Goal: Task Accomplishment & Management: Manage account settings

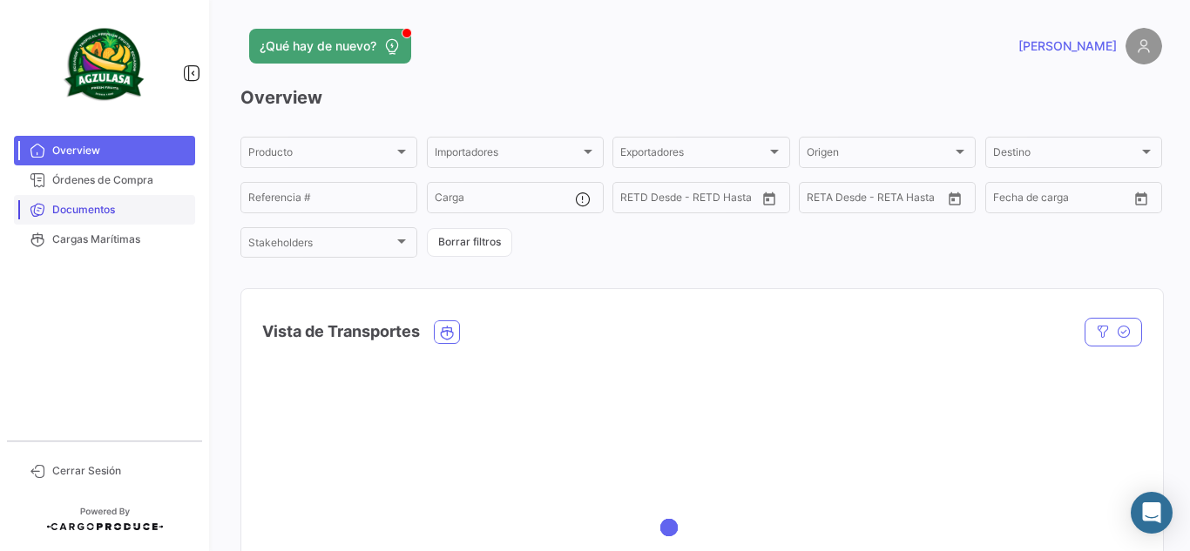
click at [123, 206] on span "Documentos" at bounding box center [120, 210] width 136 height 16
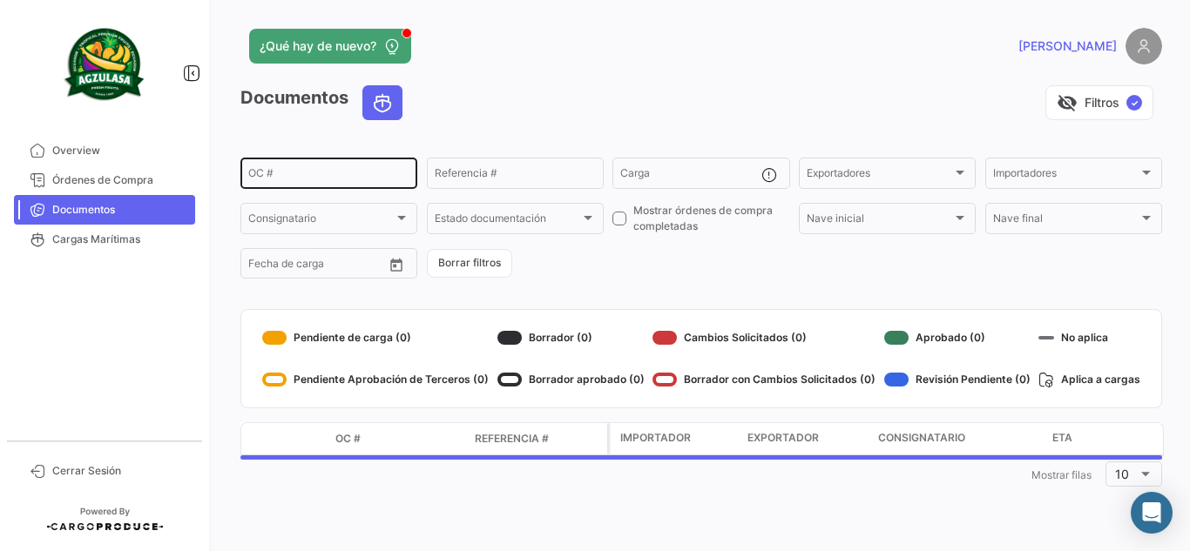
click at [363, 183] on div "OC #" at bounding box center [328, 172] width 161 height 34
paste input "EBKG14065057"
type input "EBKG14065057"
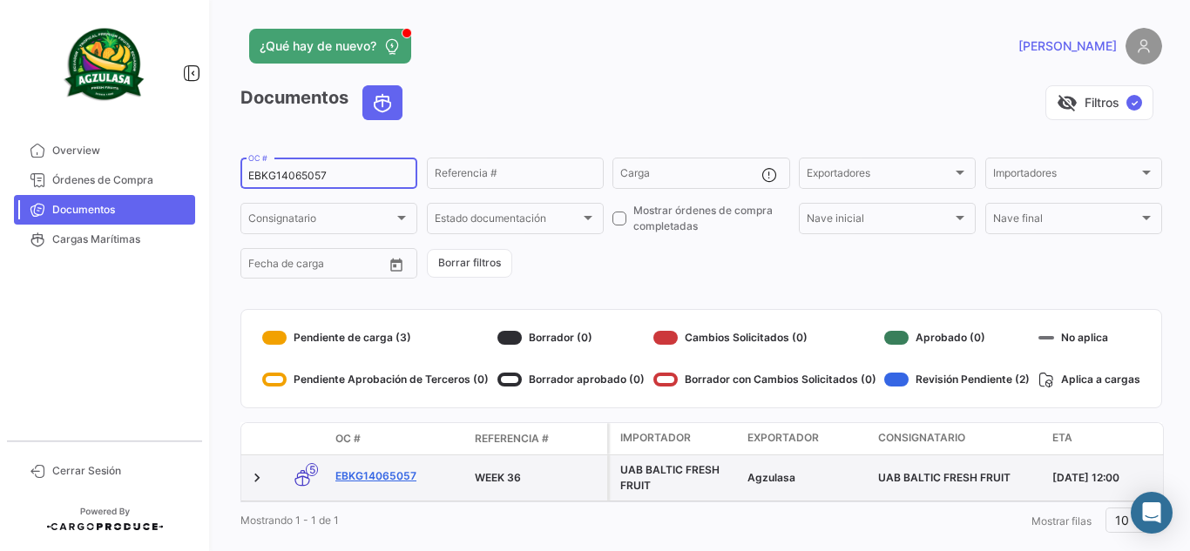
click at [403, 477] on link "EBKG14065057" at bounding box center [397, 477] width 125 height 16
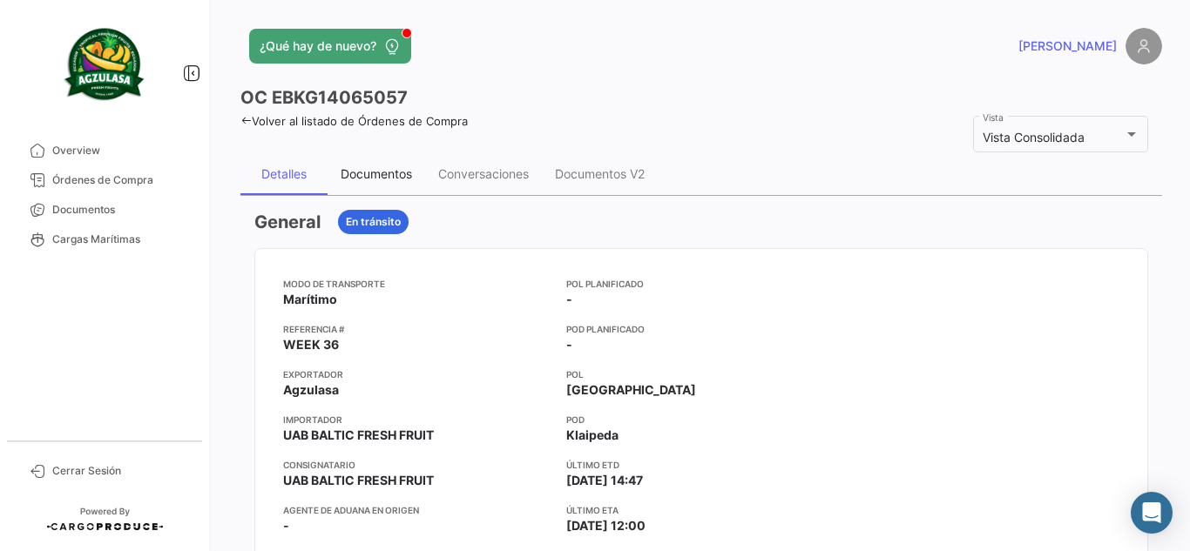
click at [408, 180] on div "Documentos" at bounding box center [376, 173] width 71 height 15
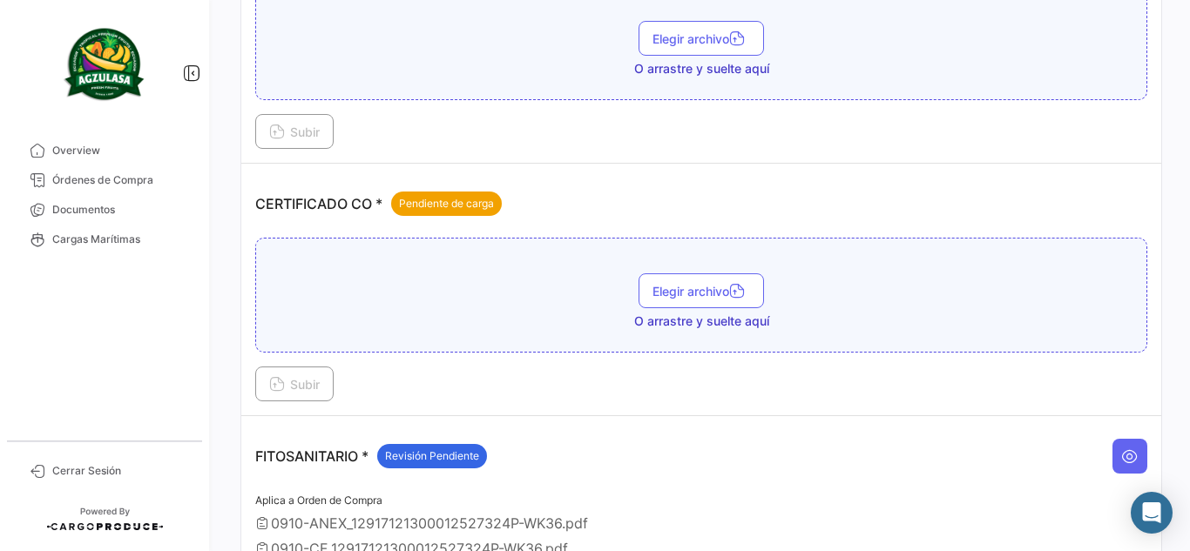
scroll to position [261, 0]
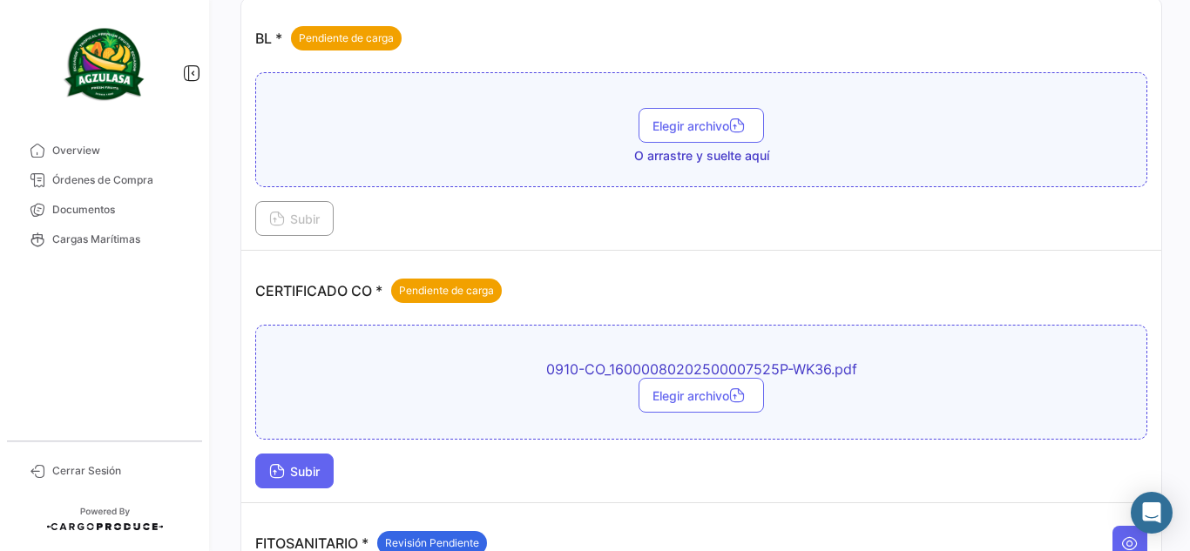
click at [281, 475] on icon at bounding box center [277, 473] width 16 height 16
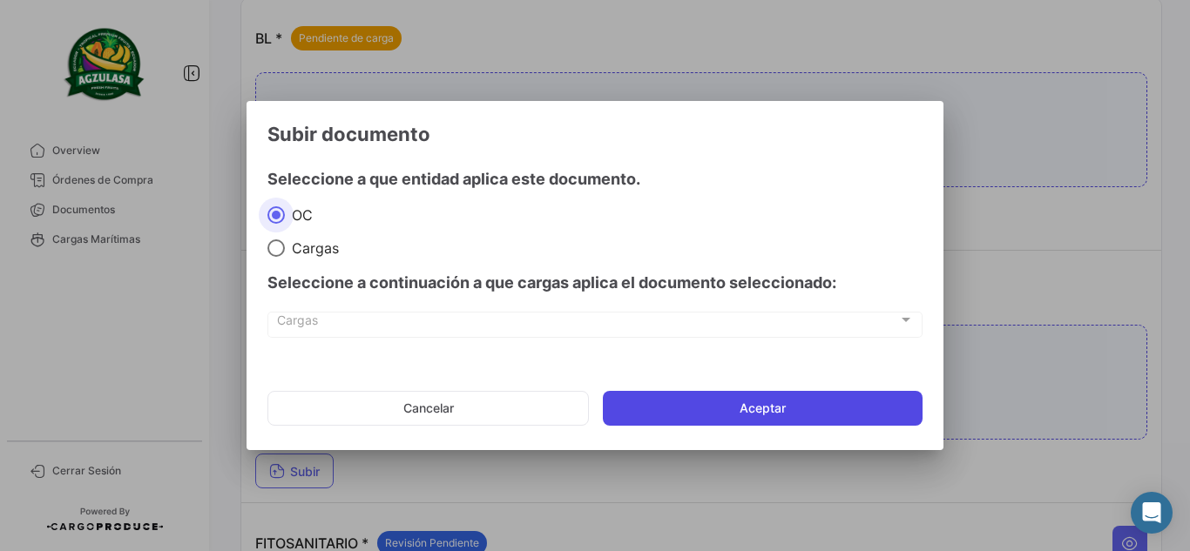
click at [811, 415] on button "Aceptar" at bounding box center [763, 408] width 320 height 35
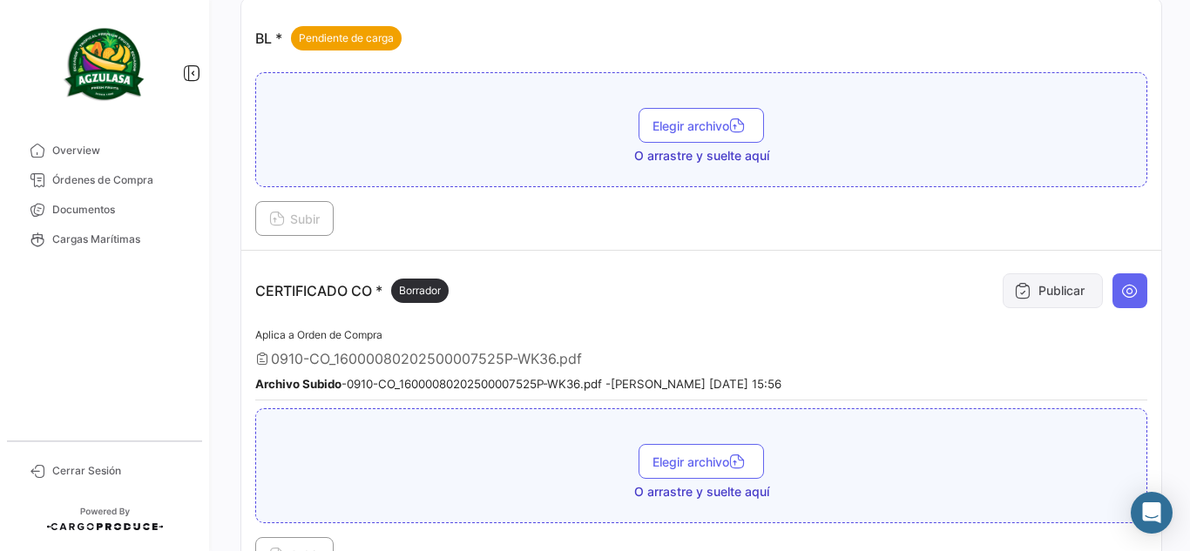
click at [1073, 284] on button "Publicar" at bounding box center [1053, 291] width 100 height 35
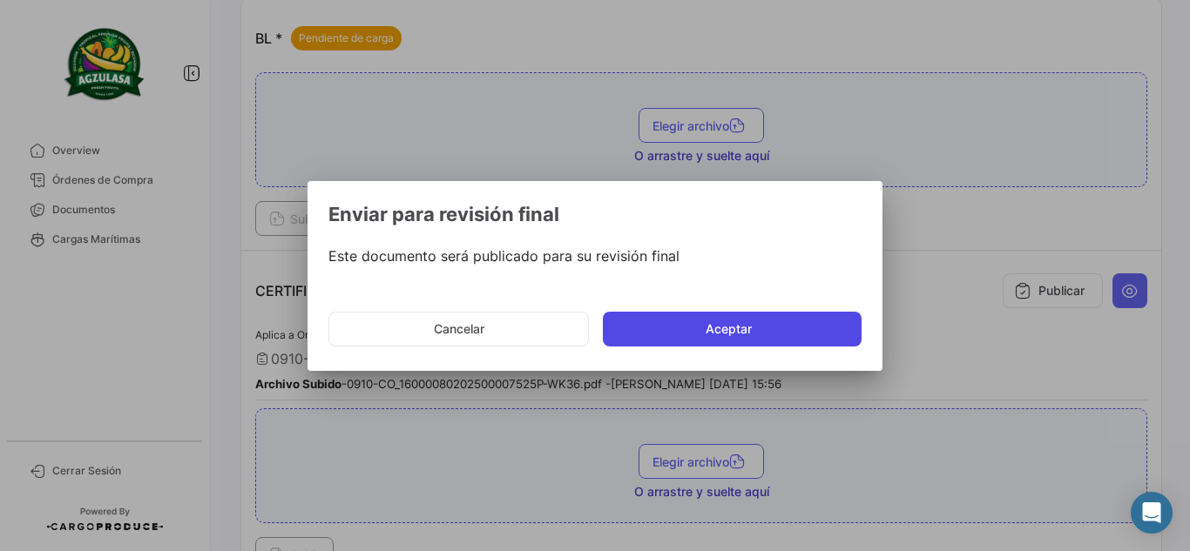
click at [787, 328] on button "Aceptar" at bounding box center [732, 329] width 259 height 35
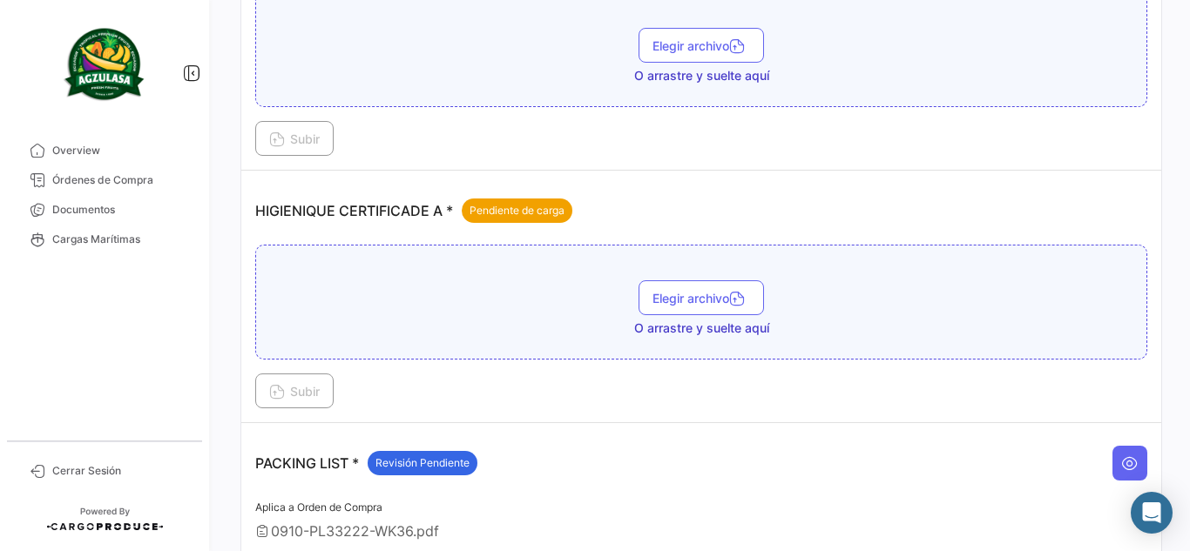
scroll to position [1045, 0]
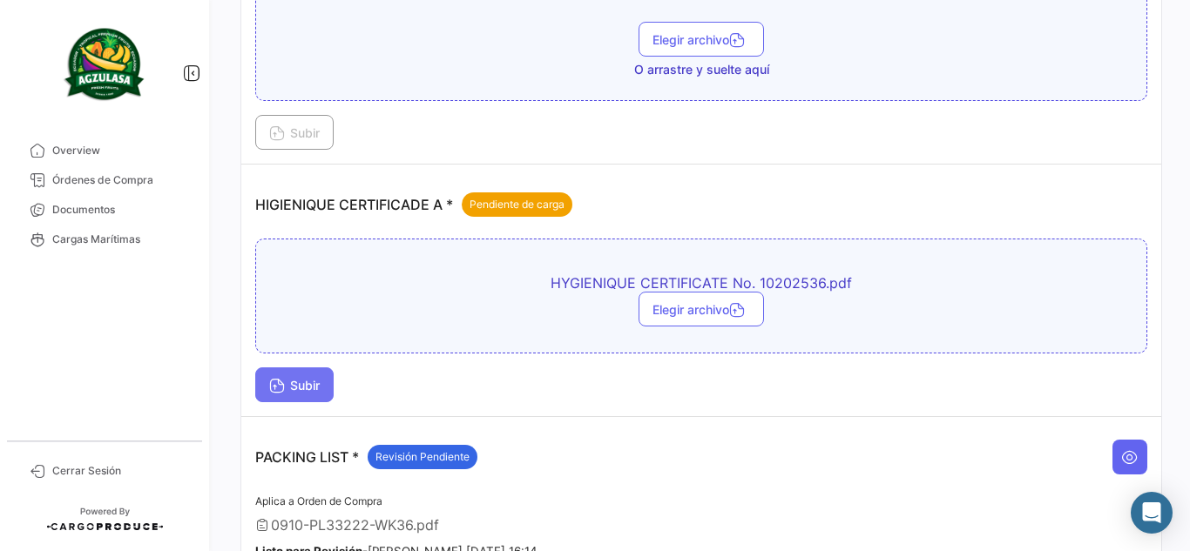
click at [294, 379] on span "Subir" at bounding box center [294, 385] width 51 height 15
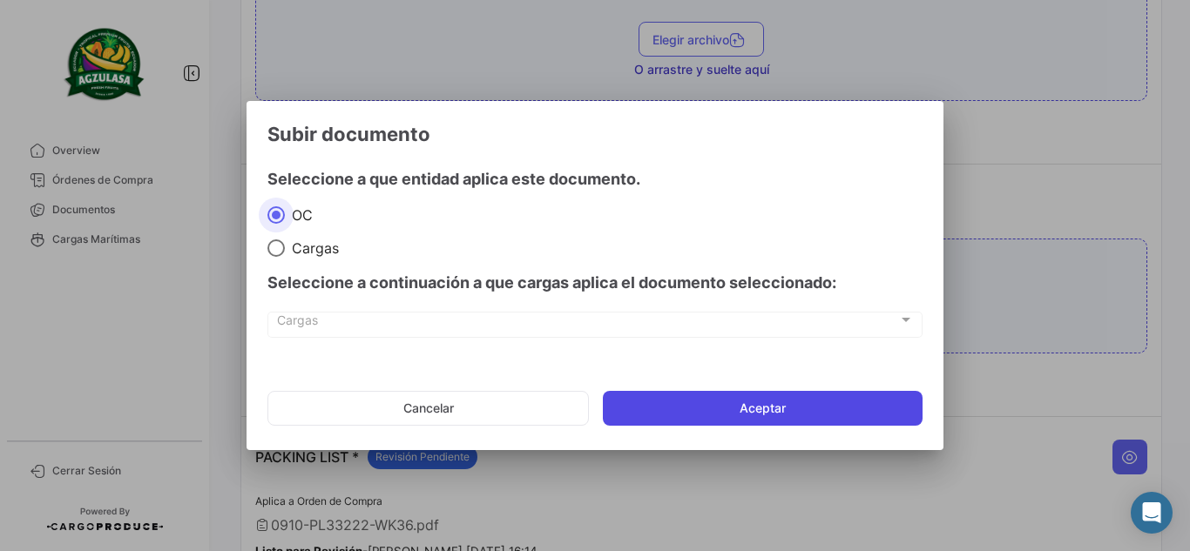
click at [704, 400] on button "Aceptar" at bounding box center [763, 408] width 320 height 35
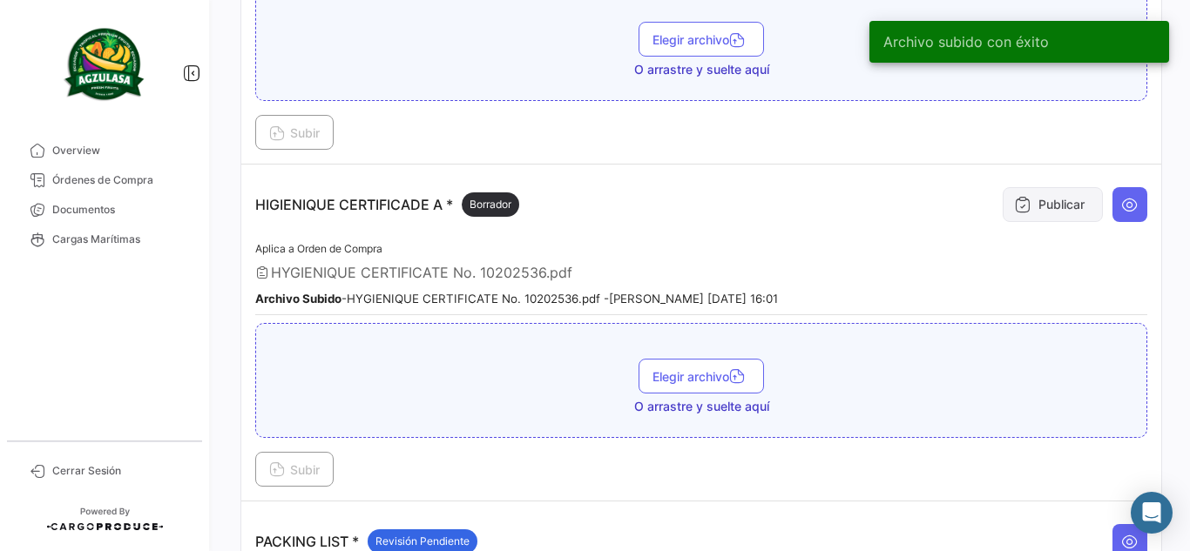
click at [1070, 201] on button "Publicar" at bounding box center [1053, 204] width 100 height 35
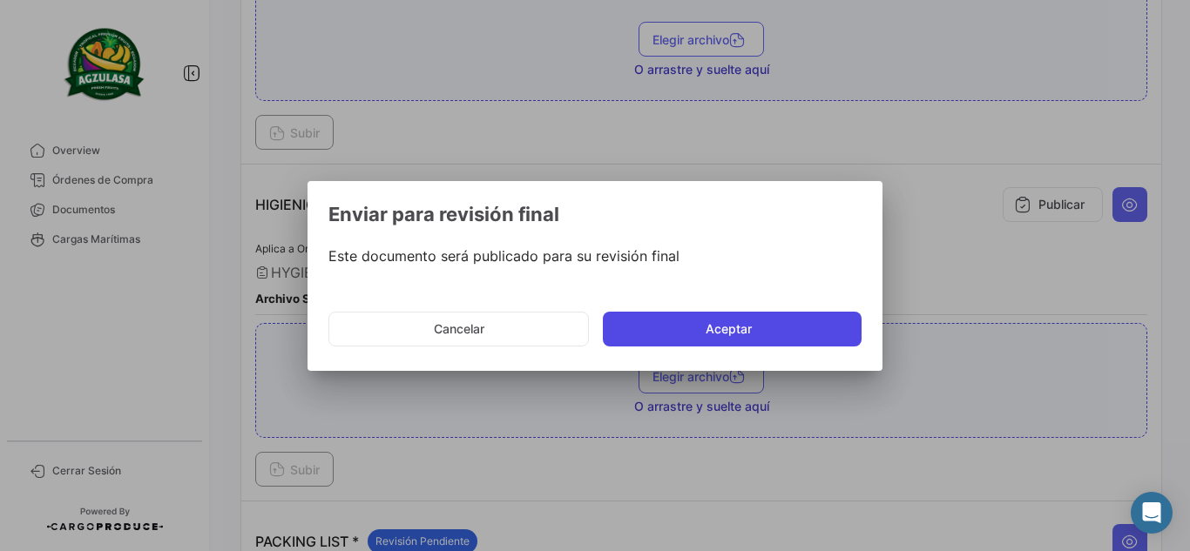
click at [830, 329] on button "Aceptar" at bounding box center [732, 329] width 259 height 35
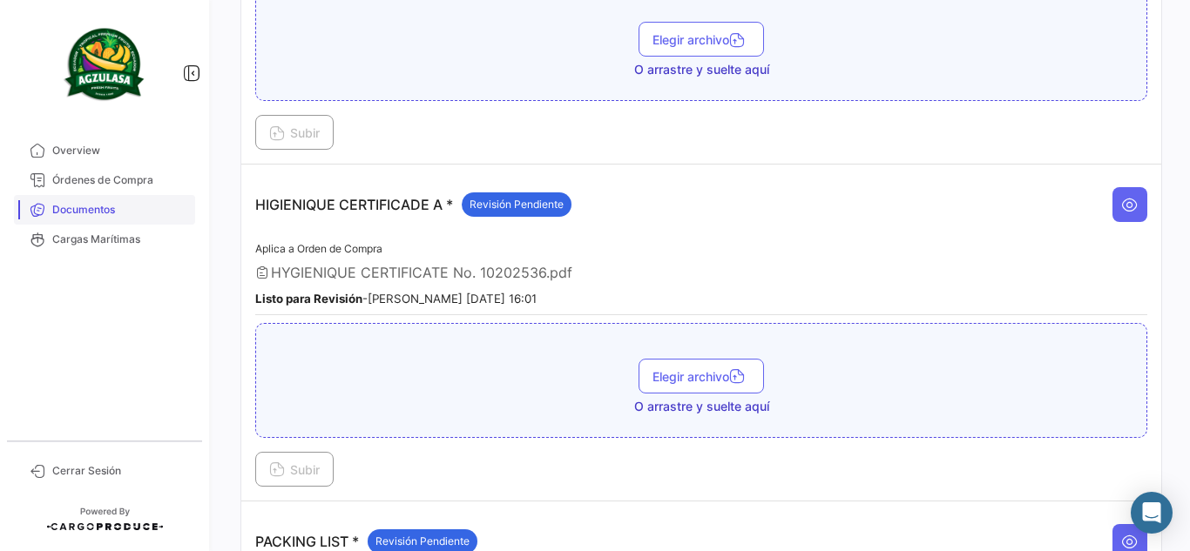
click at [104, 209] on span "Documentos" at bounding box center [120, 210] width 136 height 16
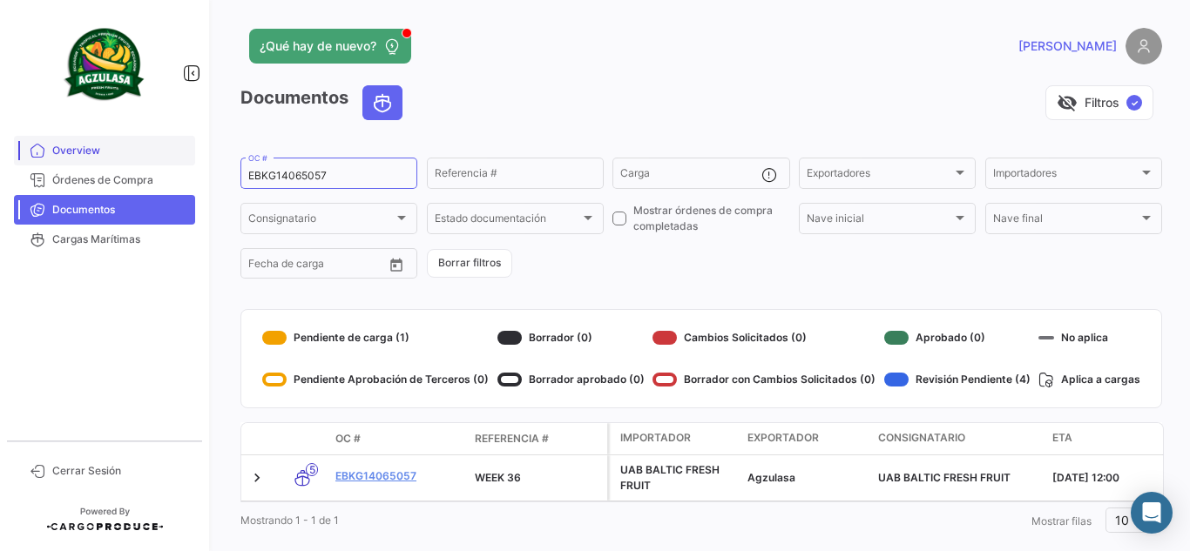
drag, startPoint x: 351, startPoint y: 172, endPoint x: 77, endPoint y: 165, distance: 274.5
click at [79, 165] on mat-sidenav-container "Overview Órdenes de Compra Documentos Cargas Marítimas Cerrar Sesión ¿Qué hay d…" at bounding box center [595, 275] width 1190 height 551
paste input "10288"
type input "EBKG14102887"
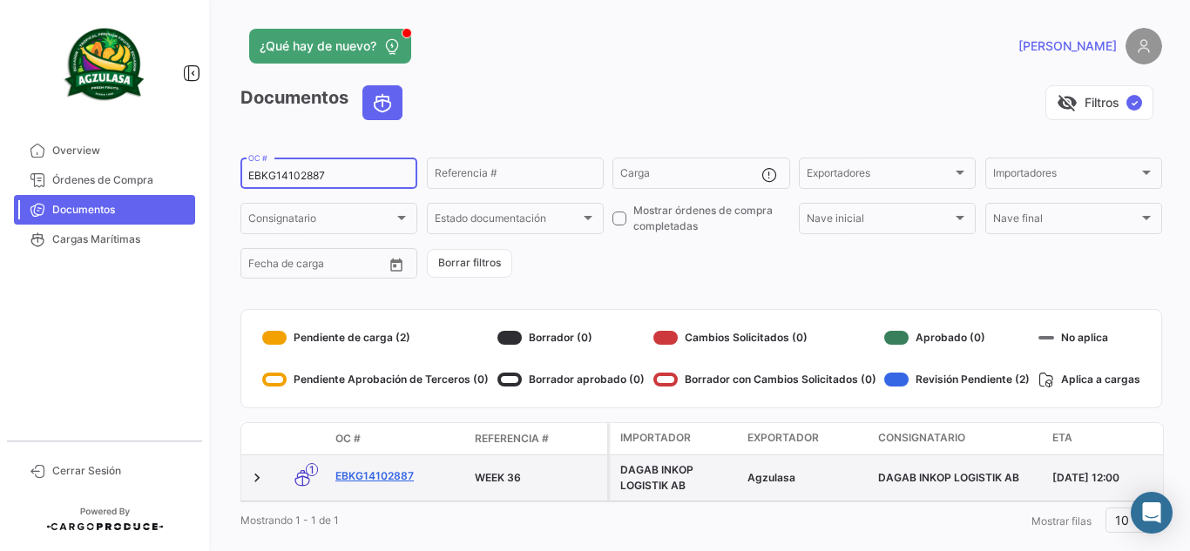
click at [382, 470] on link "EBKG14102887" at bounding box center [397, 477] width 125 height 16
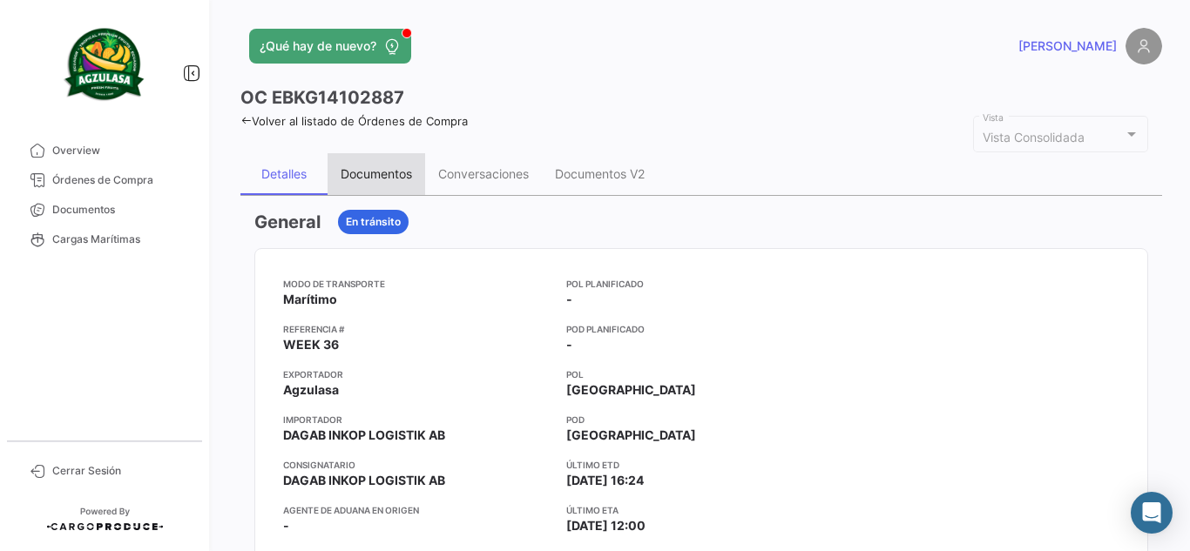
click at [367, 185] on div "Documentos" at bounding box center [377, 174] width 98 height 42
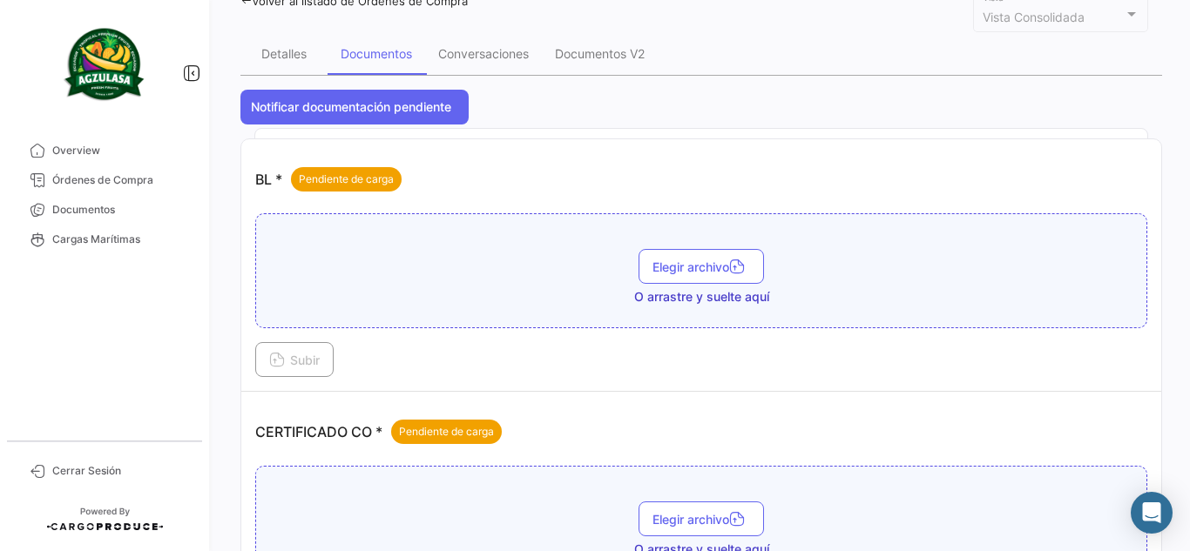
scroll to position [348, 0]
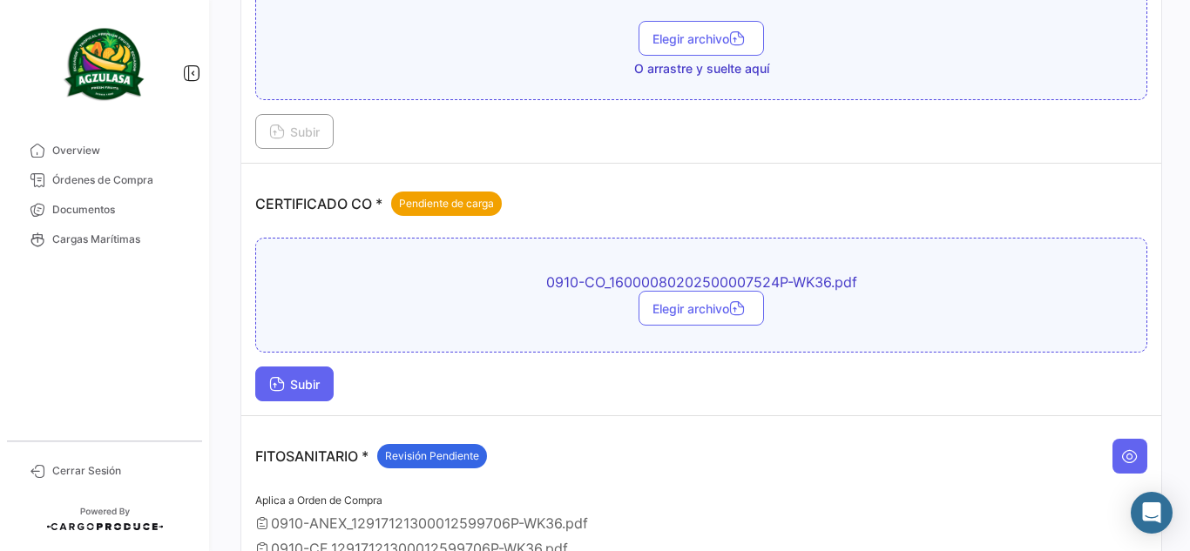
click at [312, 398] on button "Subir" at bounding box center [294, 384] width 78 height 35
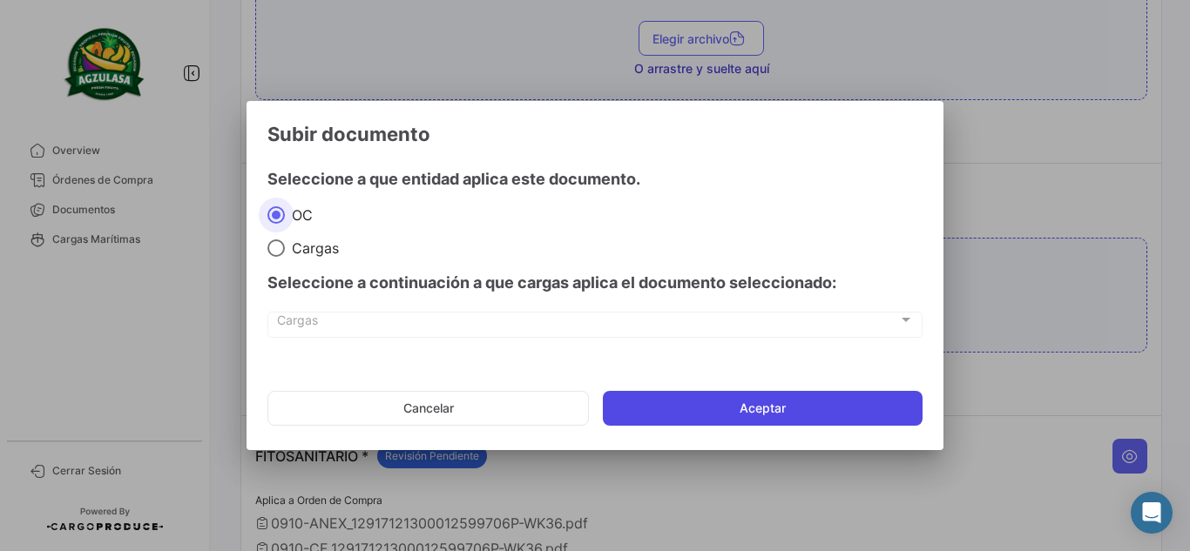
click at [725, 411] on button "Aceptar" at bounding box center [763, 408] width 320 height 35
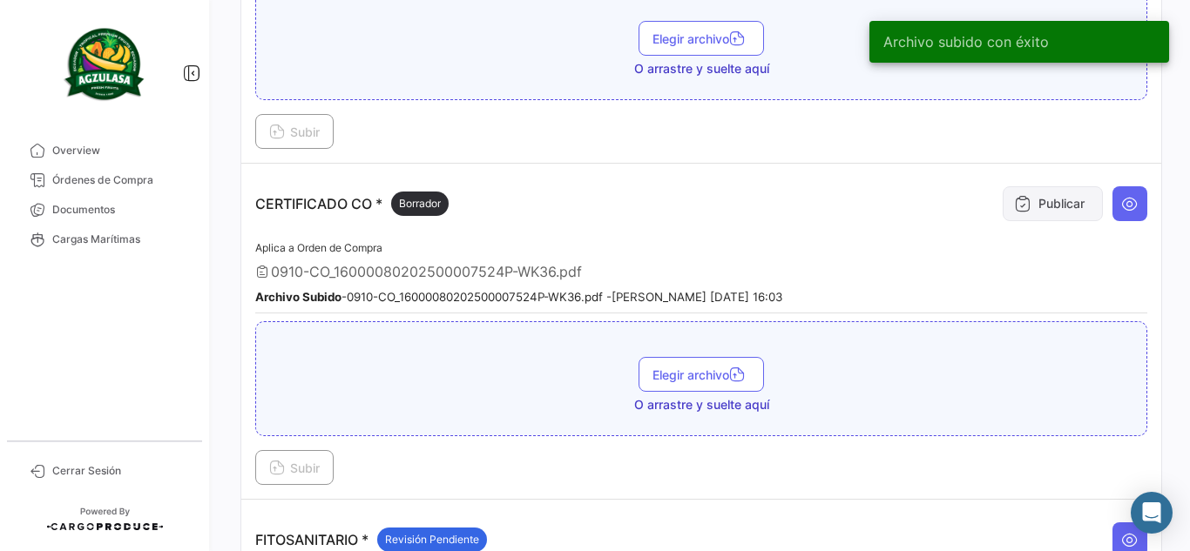
click at [1055, 202] on button "Publicar" at bounding box center [1053, 203] width 100 height 35
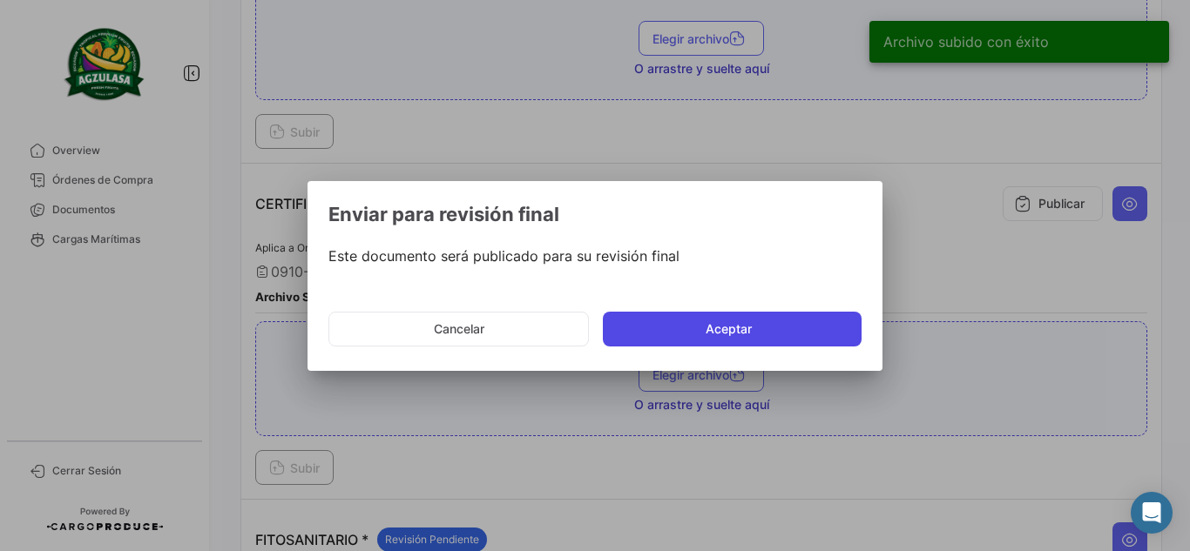
click at [809, 327] on button "Aceptar" at bounding box center [732, 329] width 259 height 35
